Goal: Transaction & Acquisition: Purchase product/service

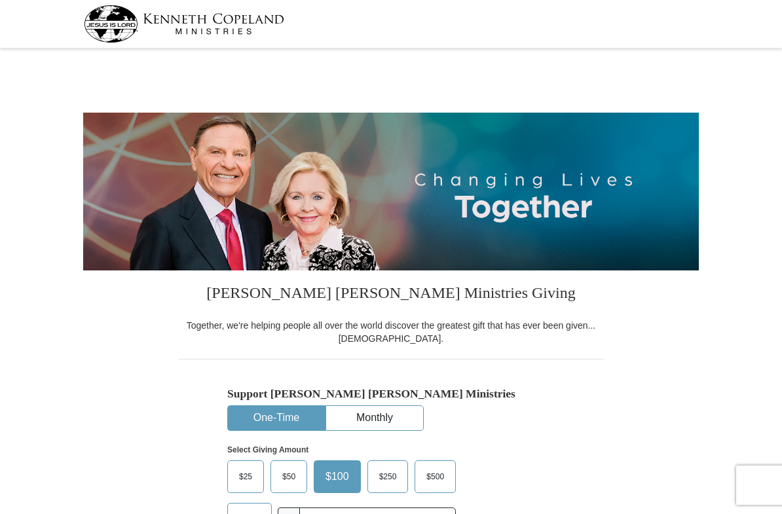
select select "OK"
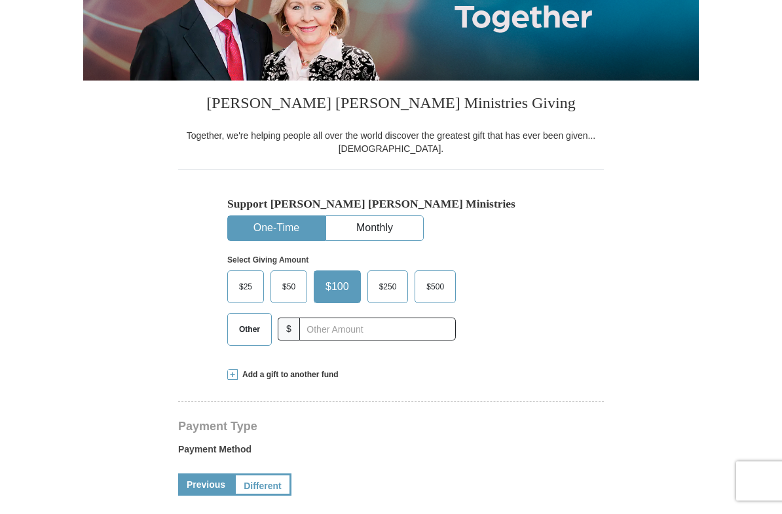
scroll to position [187, 0]
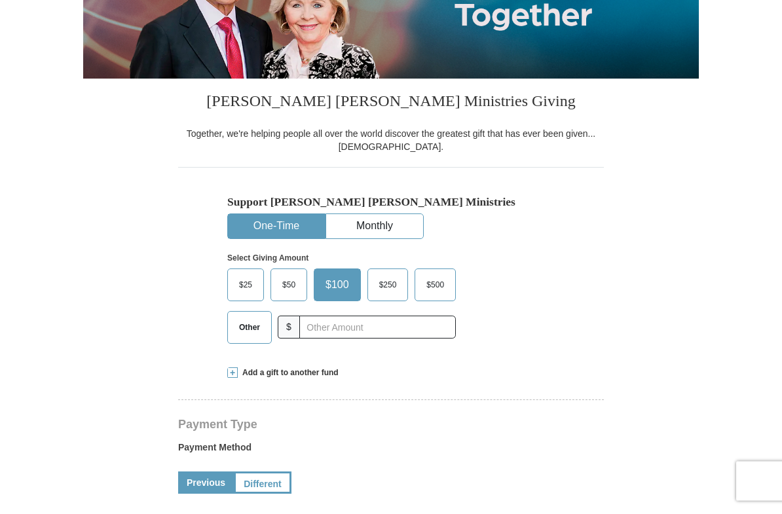
click at [285, 284] on span "$50" at bounding box center [289, 290] width 26 height 20
click at [0, 0] on input "$50" at bounding box center [0, 0] width 0 height 0
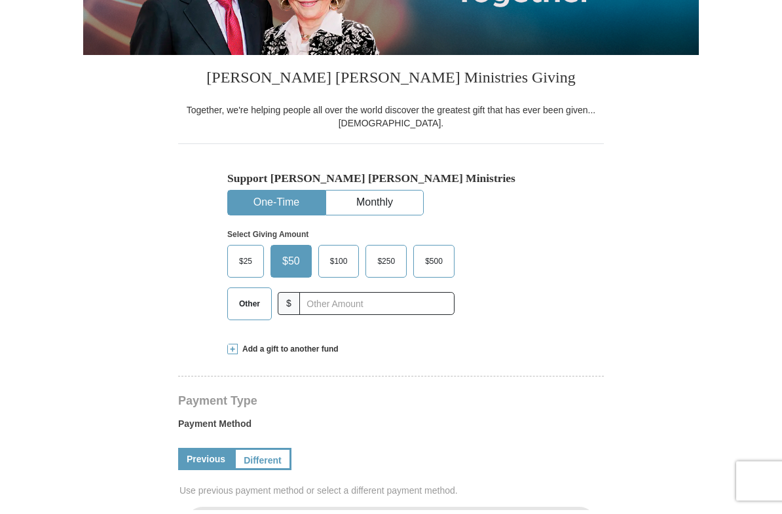
scroll to position [219, 0]
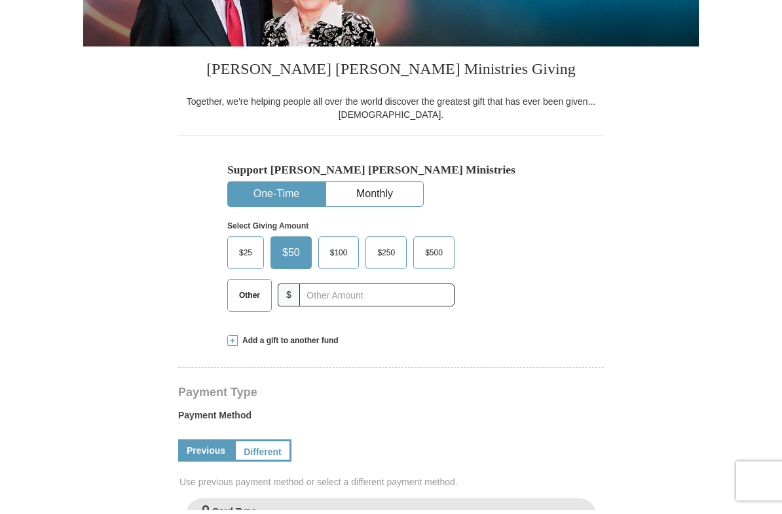
click at [236, 340] on span at bounding box center [232, 345] width 10 height 10
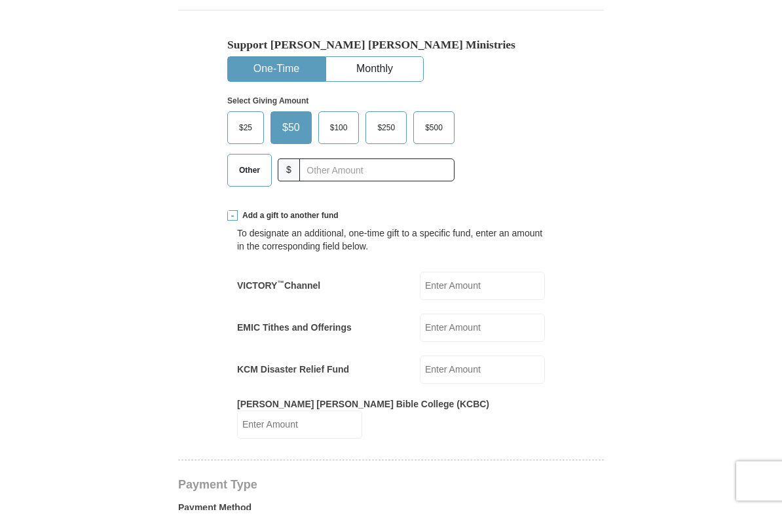
scroll to position [345, 0]
click at [504, 284] on input "VICTORY ™ Channel" at bounding box center [482, 290] width 125 height 28
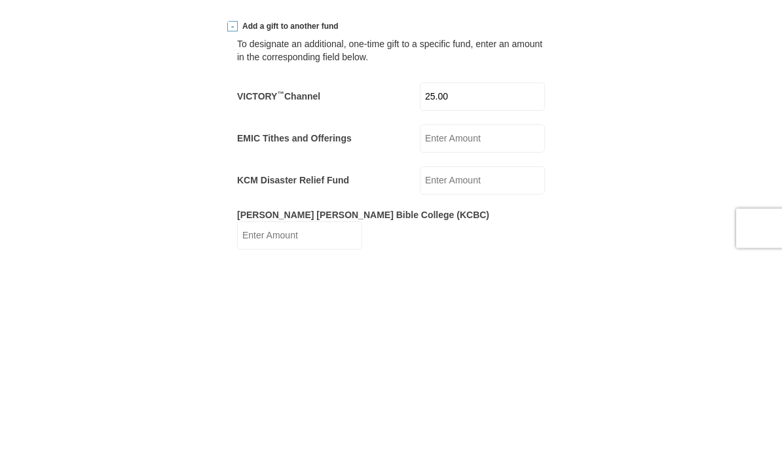
scroll to position [538, 0]
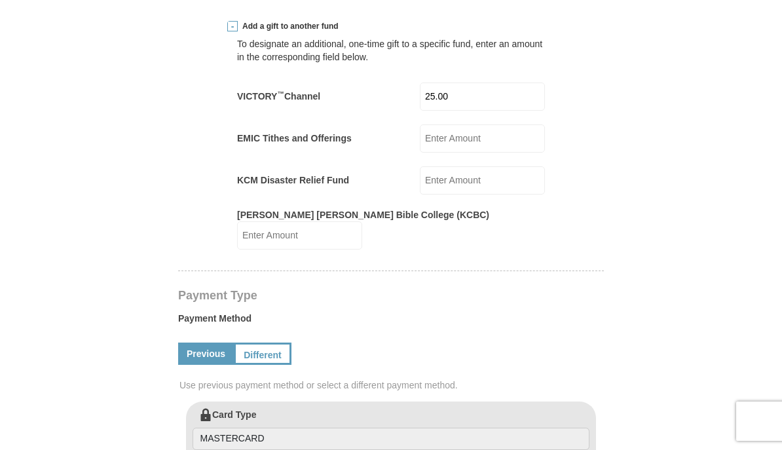
type input "25.00"
click at [362, 221] on input "[PERSON_NAME] [PERSON_NAME] Bible College (KCBC)" at bounding box center [299, 235] width 125 height 28
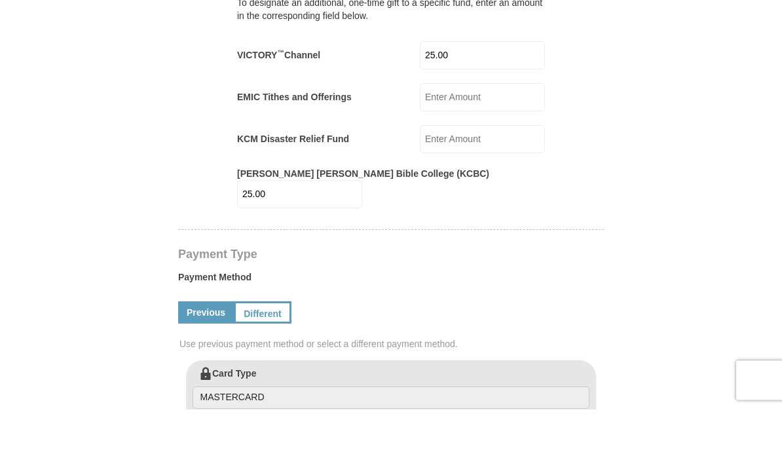
type input "25.00"
click at [503, 83] on input "25.00" at bounding box center [482, 97] width 125 height 28
type input "2"
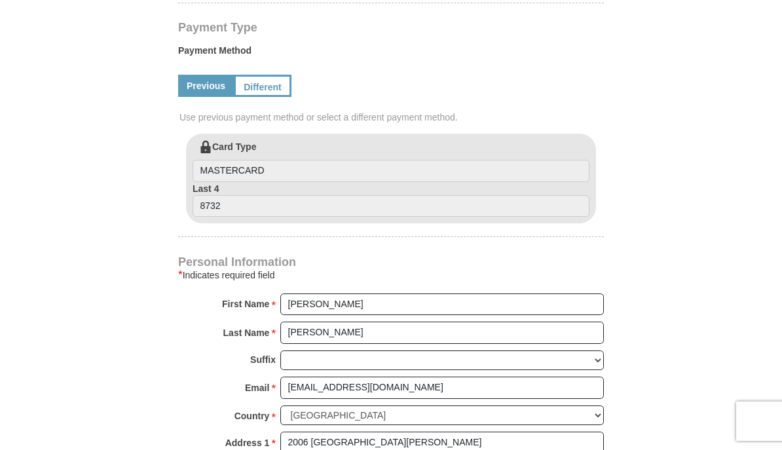
scroll to position [825, 0]
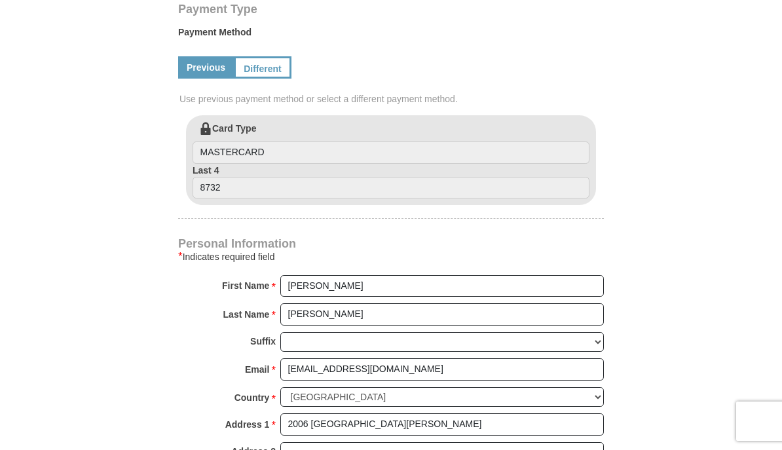
type input "50.00"
click at [482, 275] on input "[PERSON_NAME]" at bounding box center [442, 286] width 324 height 22
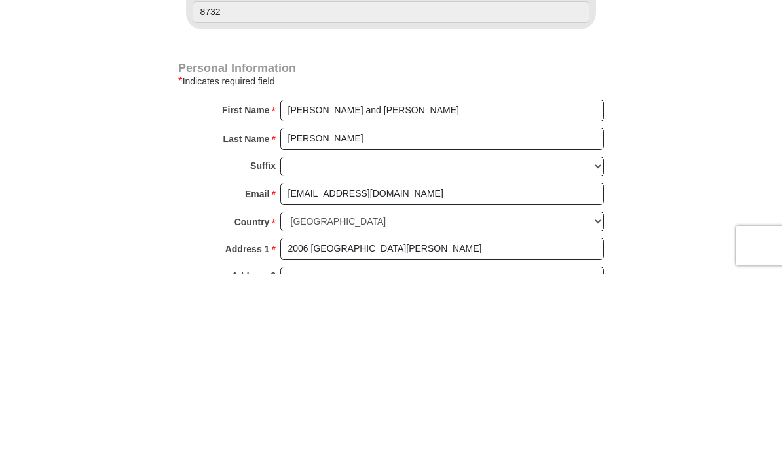
scroll to position [1000, 0]
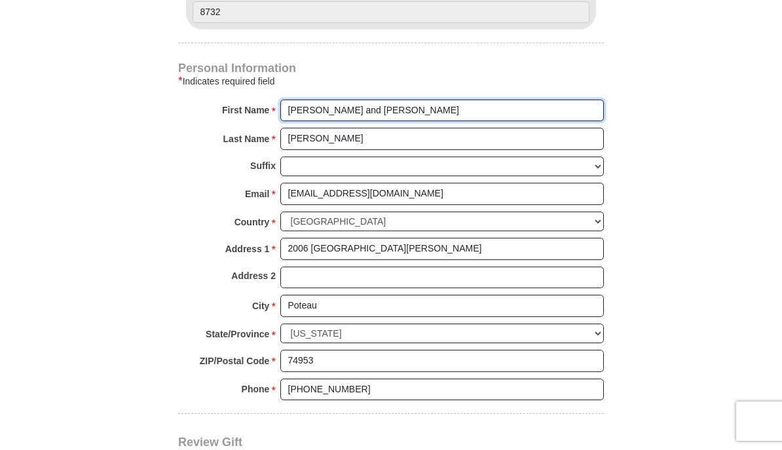
type input "[PERSON_NAME] and [PERSON_NAME]"
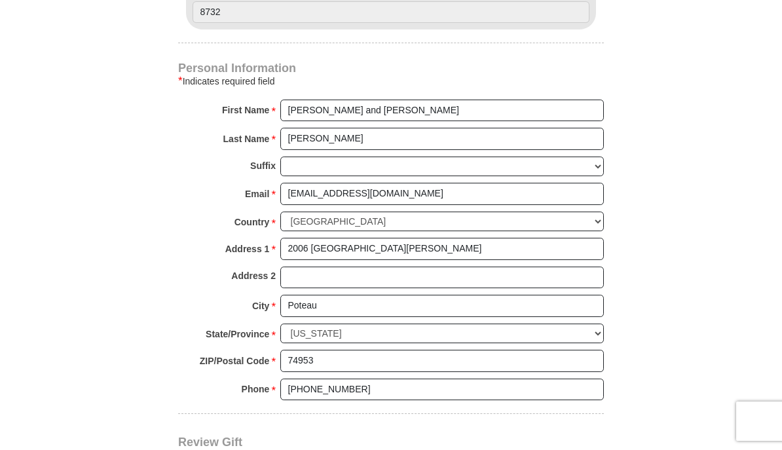
click at [764, 360] on body "[PERSON_NAME] [PERSON_NAME] Ministries Giving Together, we're helping people al…" at bounding box center [391, 399] width 782 height 2799
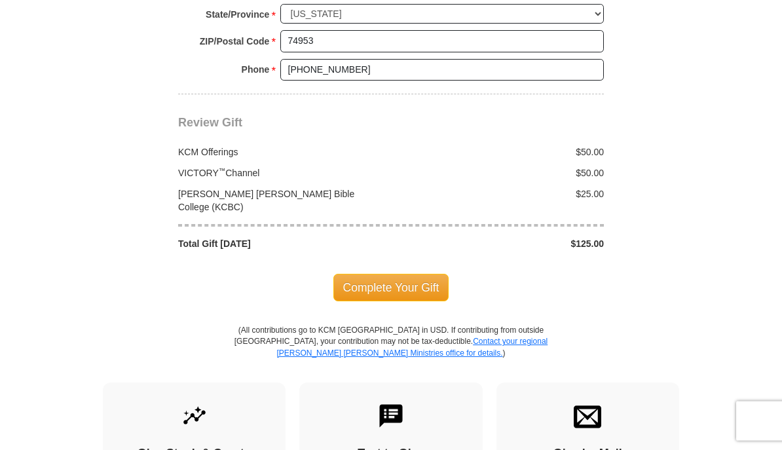
scroll to position [1320, 0]
click at [419, 274] on span "Complete Your Gift" at bounding box center [391, 288] width 116 height 28
